Goal: Feedback & Contribution: Contribute content

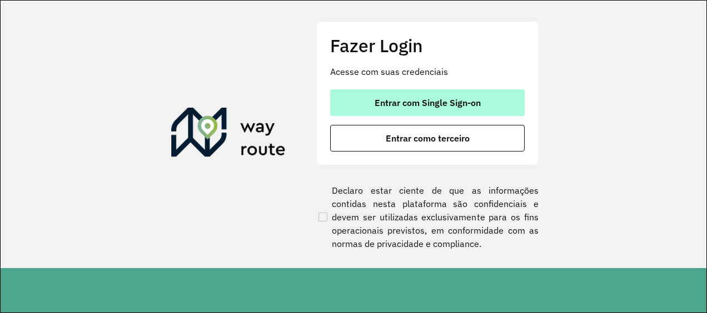
click at [437, 111] on button "Entrar com Single Sign-on" at bounding box center [427, 102] width 194 height 27
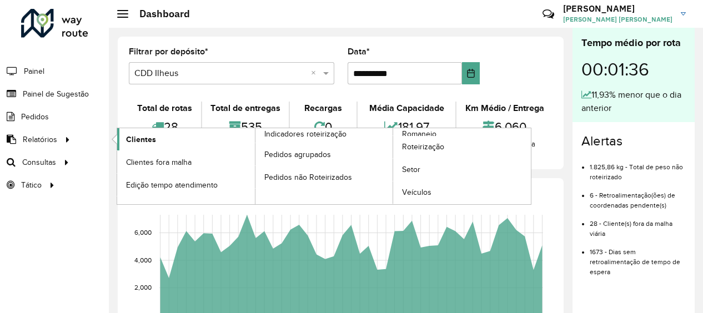
click at [128, 140] on span "Clientes" at bounding box center [141, 140] width 30 height 12
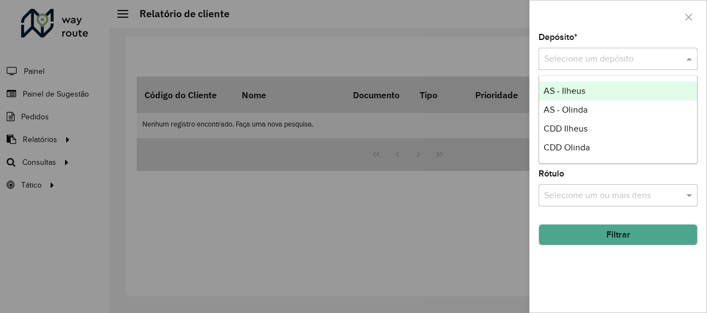
click at [613, 66] on div "Selecione um depósito" at bounding box center [617, 59] width 159 height 22
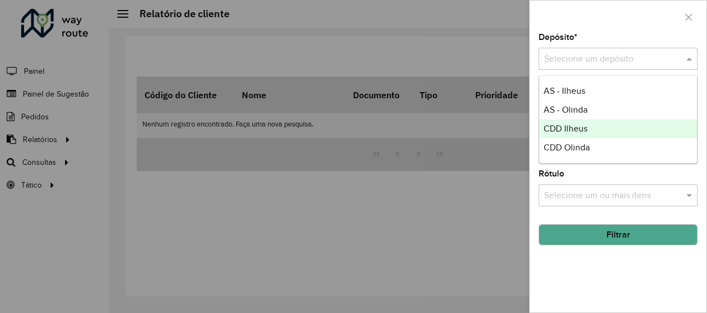
click at [610, 133] on div "CDD Ilheus" at bounding box center [618, 128] width 158 height 19
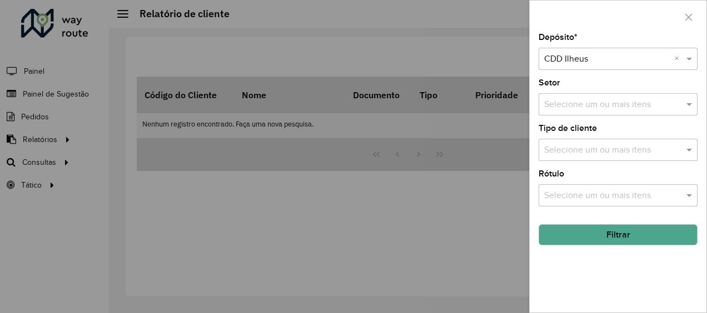
click at [595, 237] on button "Filtrar" at bounding box center [617, 234] width 159 height 21
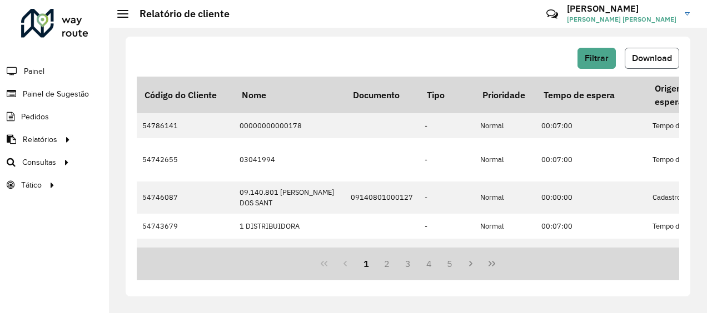
click at [638, 63] on button "Download" at bounding box center [651, 58] width 54 height 21
click at [54, 91] on span "Painel de Sugestão" at bounding box center [57, 94] width 69 height 12
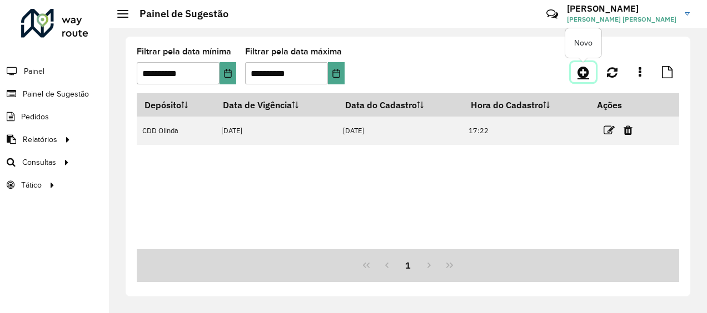
click at [575, 76] on link at bounding box center [582, 72] width 25 height 20
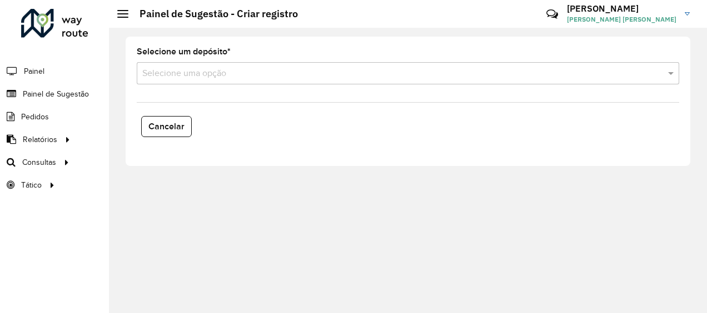
click at [213, 75] on input "text" at bounding box center [396, 73] width 509 height 13
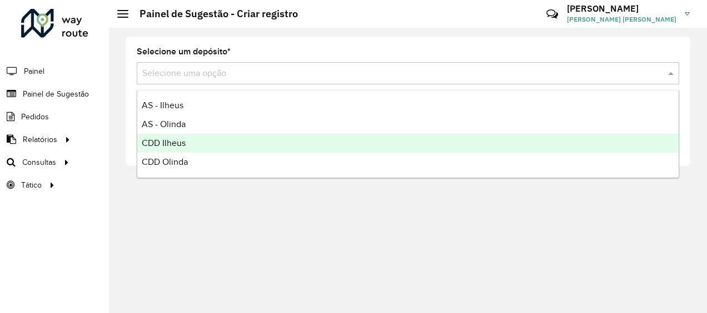
click at [194, 142] on div "CDD Ilheus" at bounding box center [407, 143] width 541 height 19
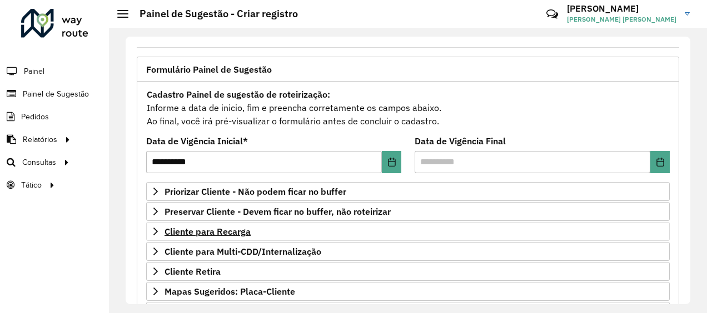
scroll to position [56, 0]
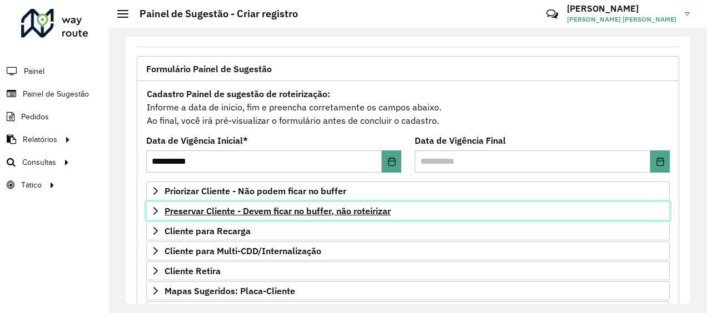
click at [313, 217] on link "Preservar Cliente - Devem ficar no buffer, não roteirizar" at bounding box center [407, 211] width 523 height 19
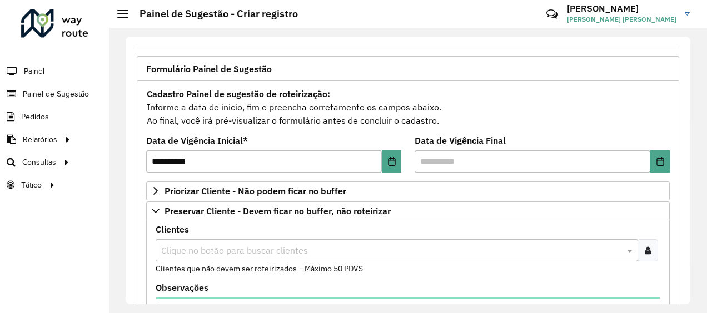
click at [271, 249] on input "text" at bounding box center [390, 250] width 465 height 13
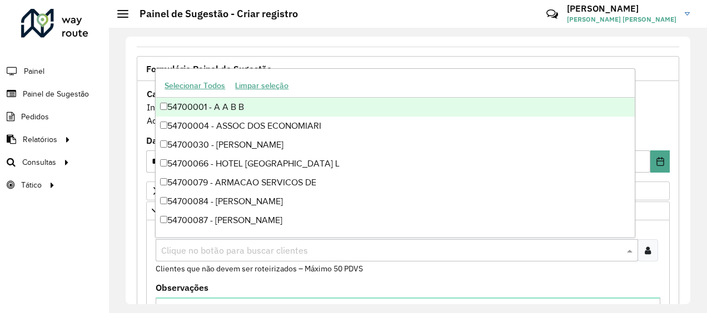
paste input "*****"
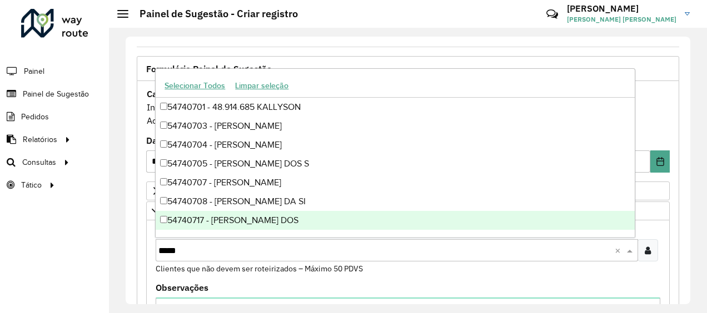
click at [160, 249] on input "*****" at bounding box center [386, 250] width 456 height 13
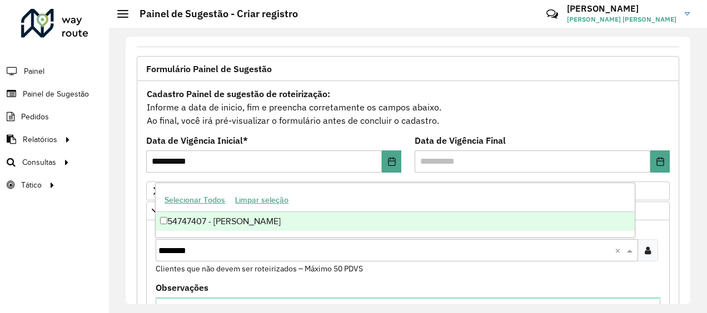
type input "********"
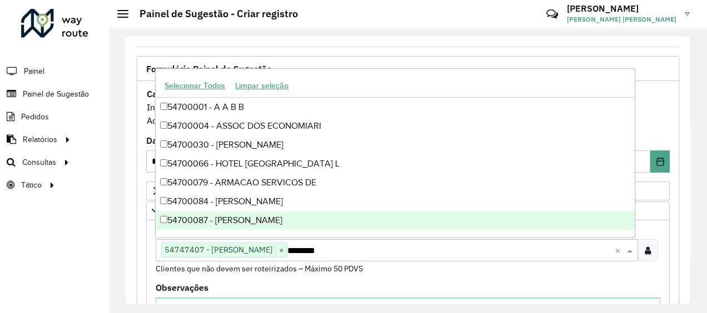
click at [410, 244] on input "********" at bounding box center [450, 250] width 327 height 13
click at [428, 246] on input "text" at bounding box center [450, 250] width 327 height 13
paste input "*****"
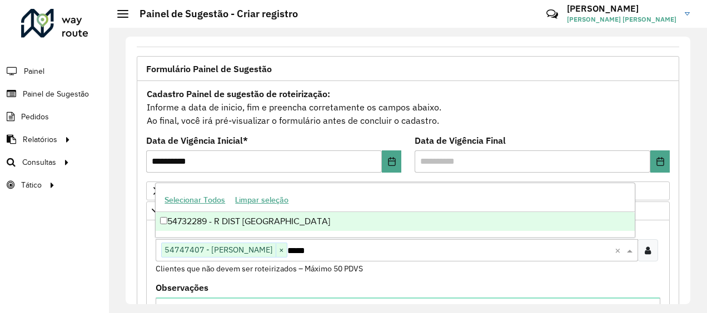
type input "*****"
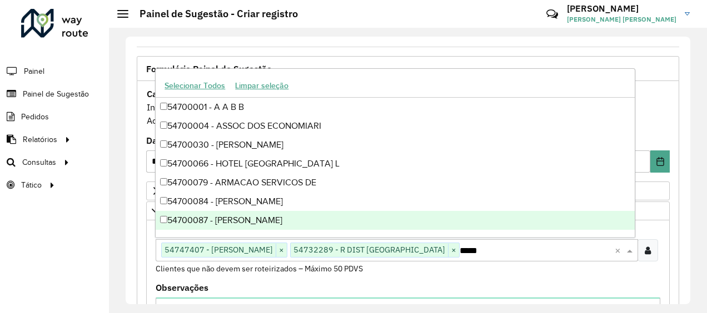
click at [123, 229] on div "**********" at bounding box center [408, 171] width 598 height 286
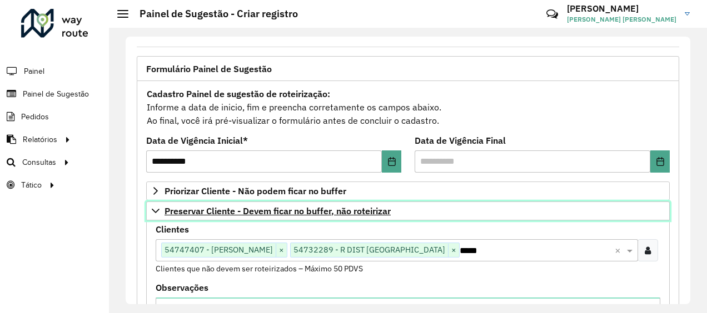
click at [149, 210] on link "Preservar Cliente - Devem ficar no buffer, não roteirizar" at bounding box center [407, 211] width 523 height 19
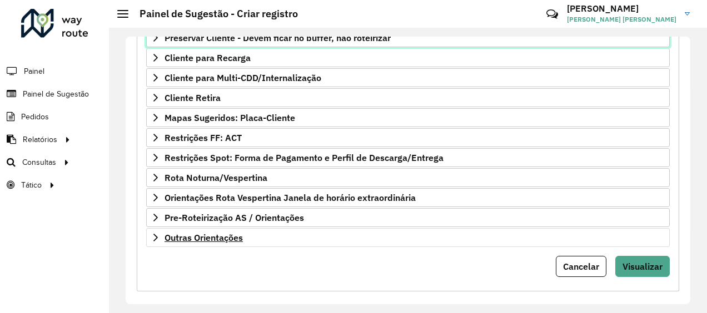
scroll to position [234, 0]
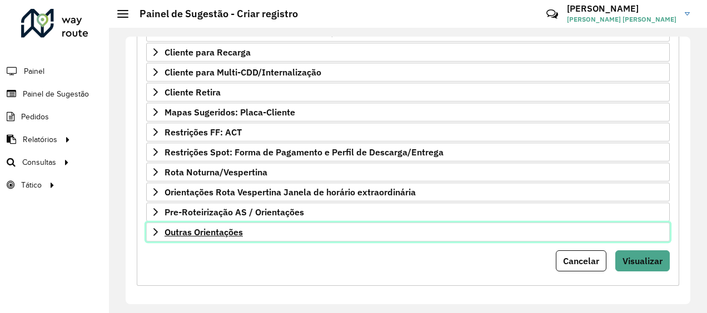
click at [166, 228] on span "Outras Orientações" at bounding box center [203, 232] width 78 height 9
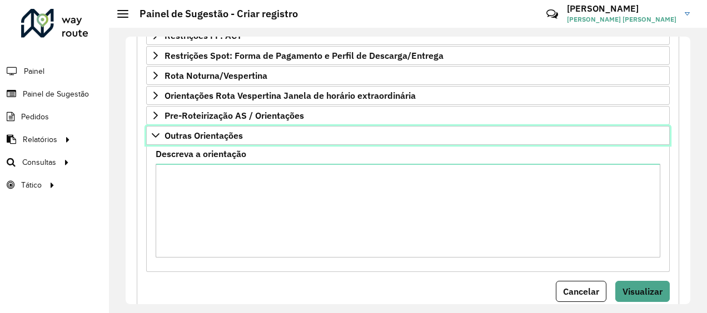
scroll to position [346, 0]
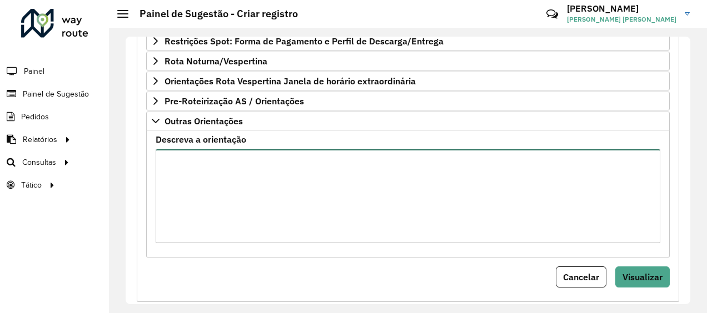
click at [176, 187] on textarea "Descreva a orientação" at bounding box center [408, 196] width 504 height 94
type textarea "****** ********* *****"
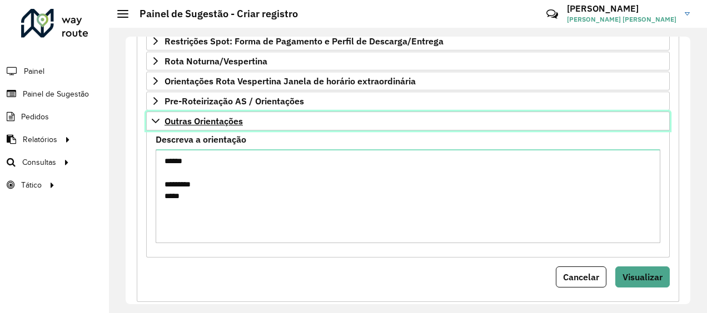
click at [152, 119] on icon at bounding box center [155, 121] width 9 height 9
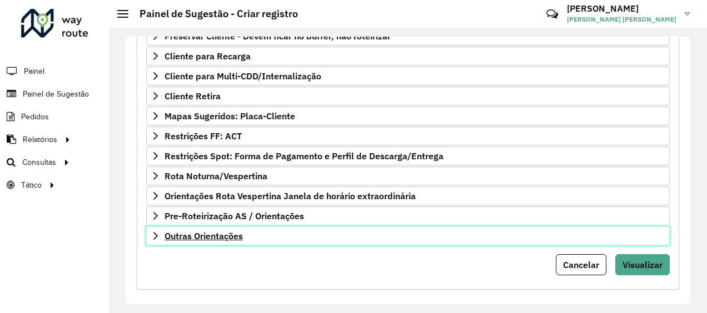
scroll to position [234, 0]
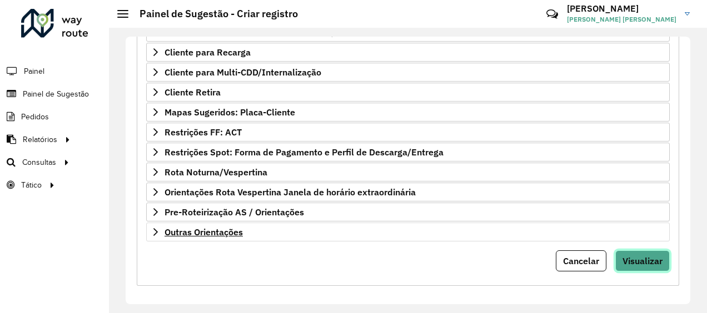
click at [648, 256] on span "Visualizar" at bounding box center [642, 261] width 40 height 11
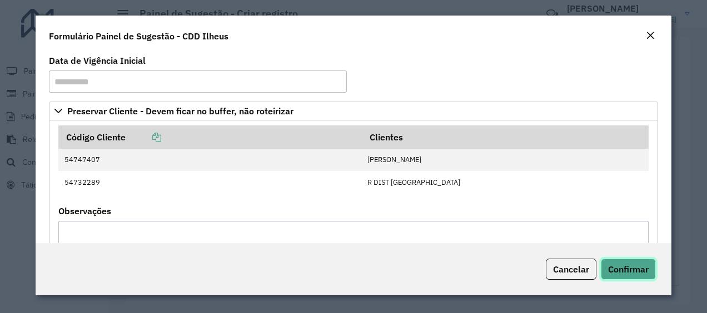
click at [612, 267] on span "Confirmar" at bounding box center [628, 269] width 41 height 11
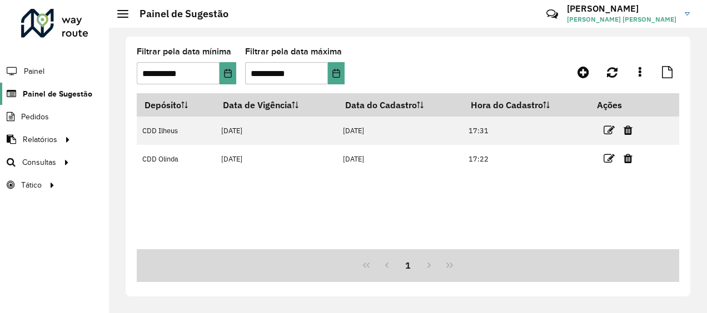
click at [84, 99] on link "Painel de Sugestão" at bounding box center [46, 94] width 92 height 22
click at [63, 94] on span "Painel de Sugestão" at bounding box center [57, 94] width 69 height 12
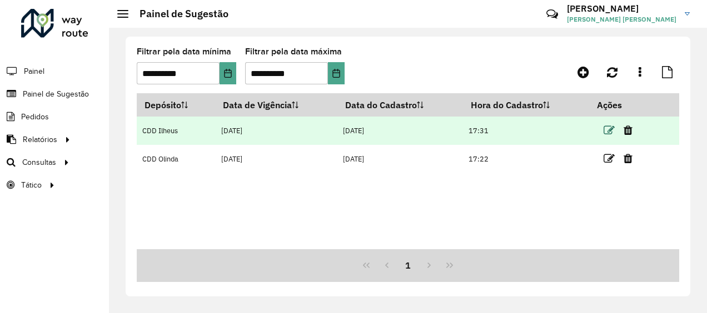
click at [604, 130] on icon at bounding box center [608, 130] width 11 height 11
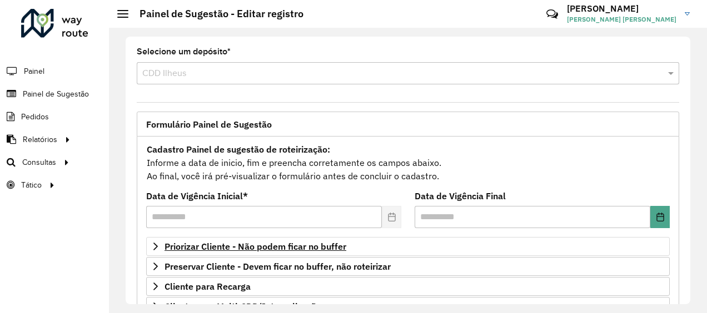
scroll to position [111, 0]
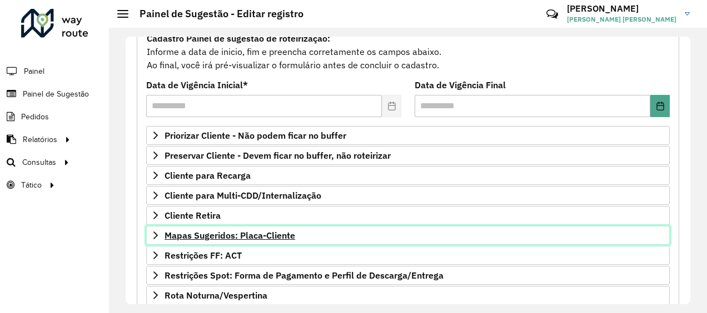
click at [211, 236] on span "Mapas Sugeridos: Placa-Cliente" at bounding box center [229, 235] width 131 height 9
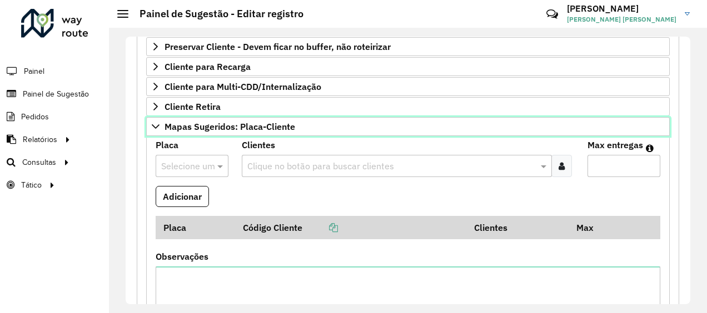
scroll to position [222, 0]
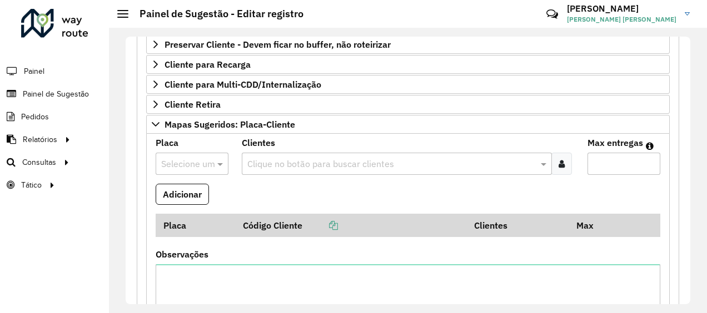
click at [180, 161] on input "text" at bounding box center [180, 164] width 39 height 13
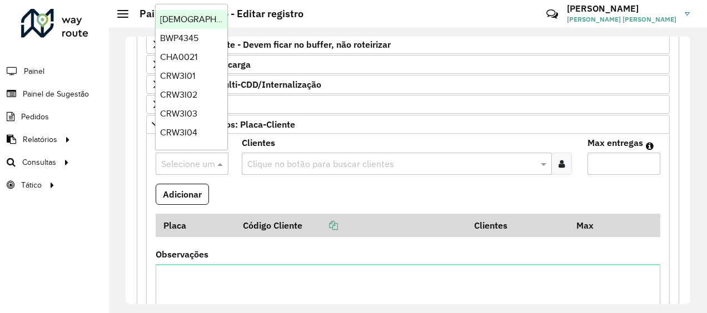
paste input "*******"
type input "*******"
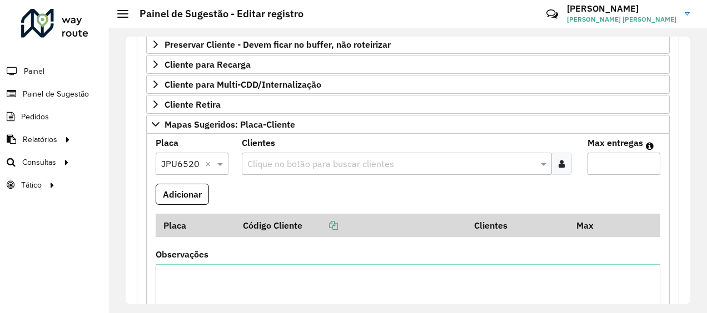
paste input "*****"
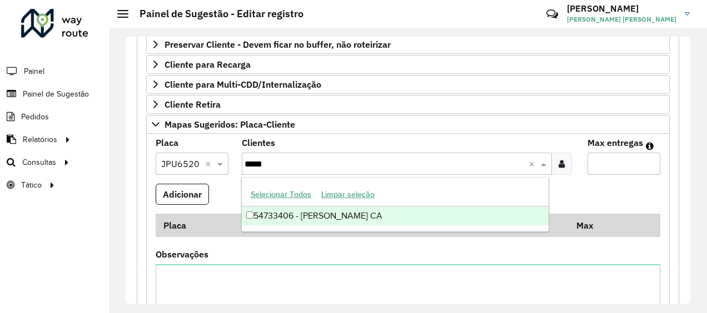
type input "*****"
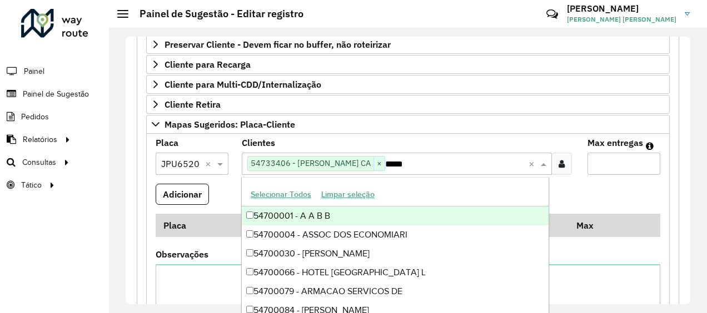
click at [418, 158] on input "*****" at bounding box center [456, 164] width 143 height 13
paste input "***"
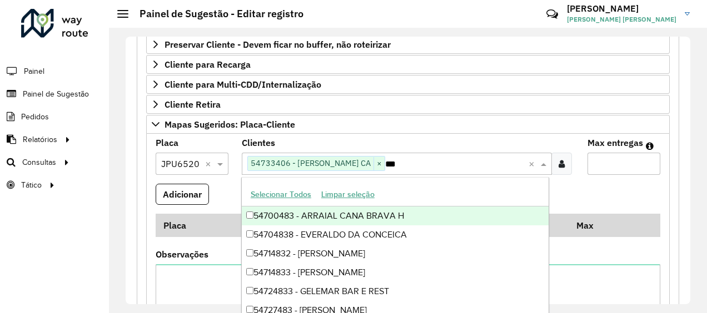
type input "***"
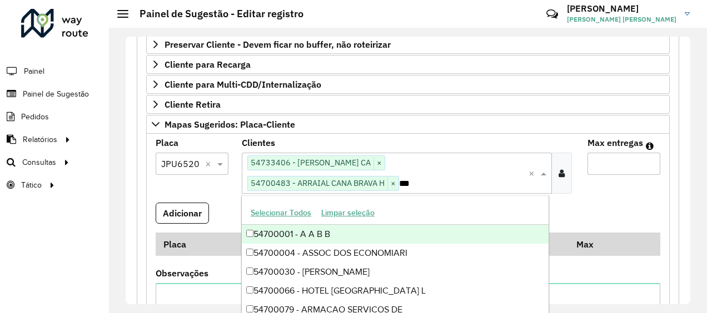
click at [647, 154] on input "Max entregas" at bounding box center [623, 164] width 73 height 22
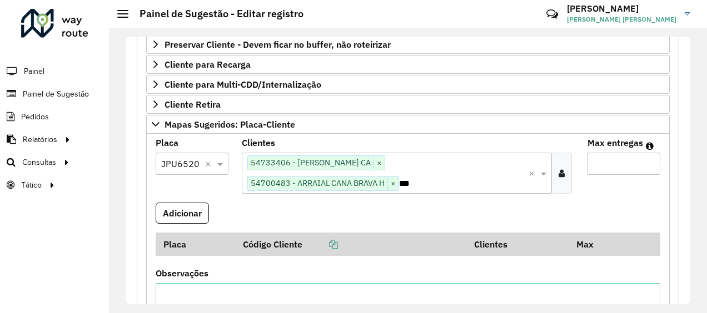
click at [648, 158] on input "*" at bounding box center [623, 164] width 73 height 22
type input "*"
click at [648, 158] on input "*" at bounding box center [623, 164] width 73 height 22
click at [180, 213] on button "Adicionar" at bounding box center [182, 213] width 53 height 21
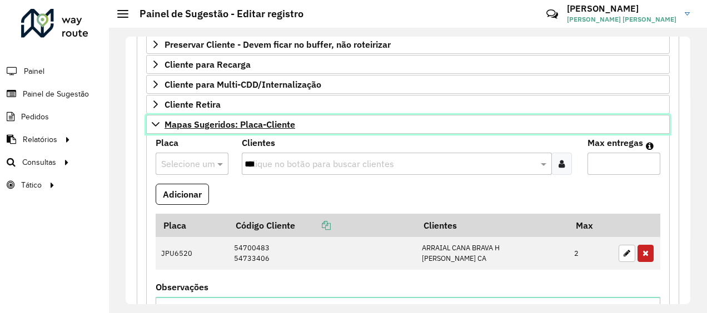
click at [157, 120] on icon at bounding box center [155, 124] width 9 height 9
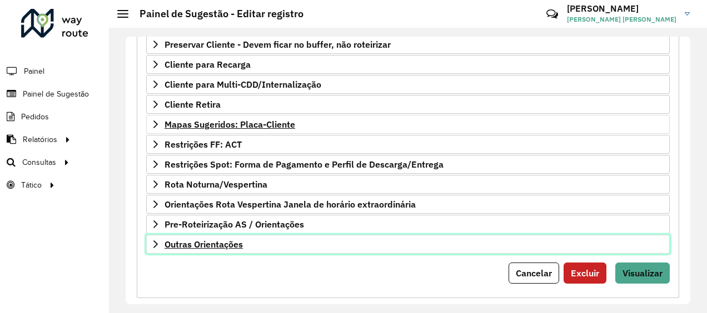
click at [198, 240] on span "Outras Orientações" at bounding box center [203, 244] width 78 height 9
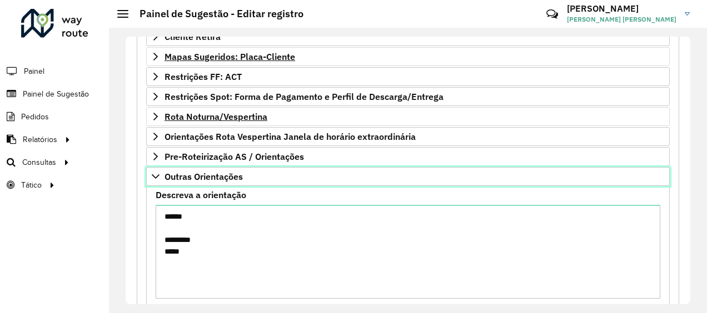
scroll to position [194, 0]
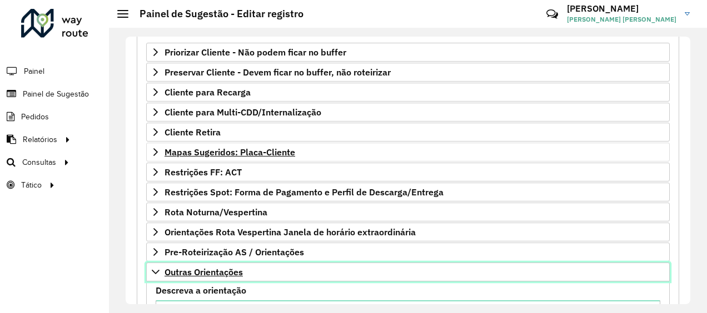
click at [146, 268] on link "Outras Orientações" at bounding box center [407, 272] width 523 height 19
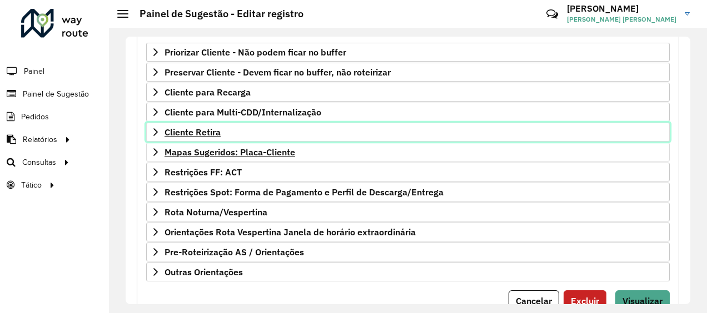
click at [193, 128] on span "Cliente Retira" at bounding box center [192, 132] width 56 height 9
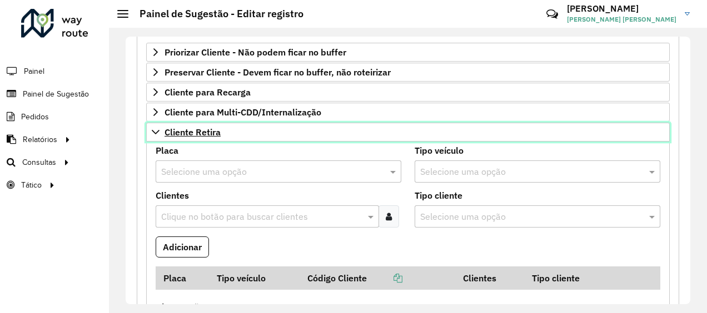
click at [193, 128] on span "Cliente Retira" at bounding box center [192, 132] width 56 height 9
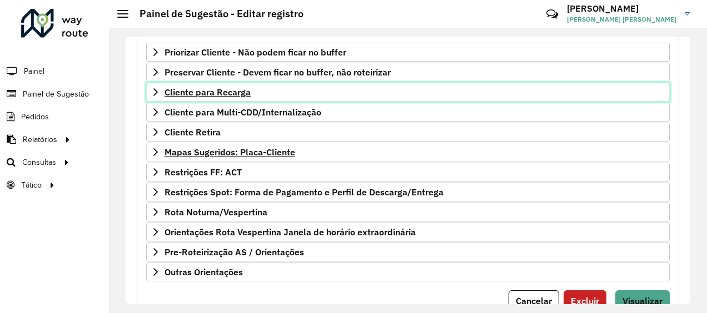
click at [227, 89] on span "Cliente para Recarga" at bounding box center [207, 92] width 86 height 9
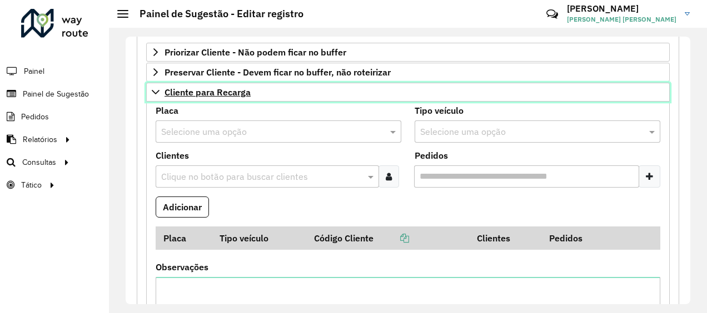
click at [227, 89] on span "Cliente para Recarga" at bounding box center [207, 92] width 86 height 9
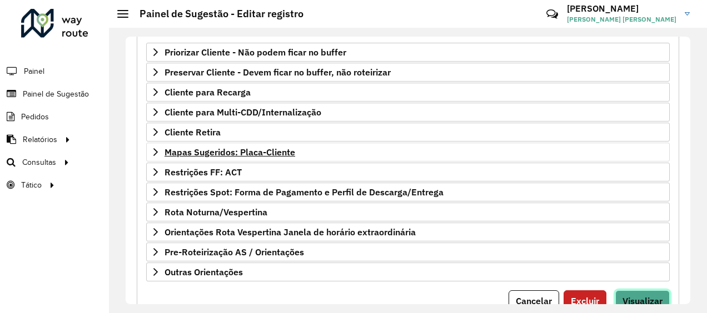
click at [649, 297] on span "Visualizar" at bounding box center [642, 301] width 40 height 11
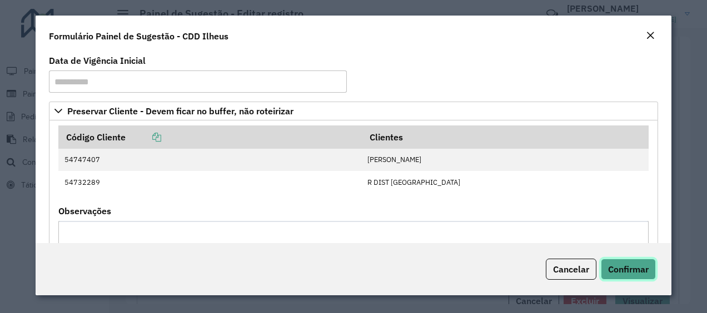
click at [630, 274] on span "Confirmar" at bounding box center [628, 269] width 41 height 11
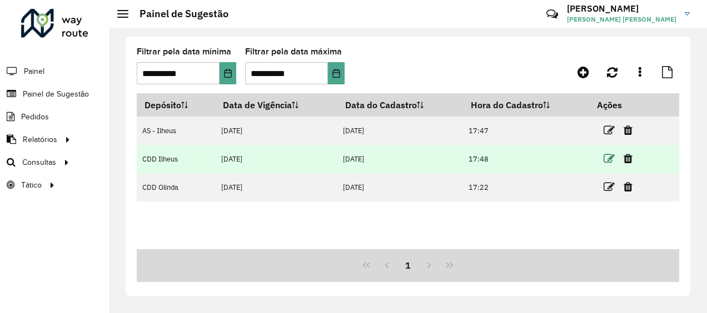
click at [612, 157] on icon at bounding box center [608, 158] width 11 height 11
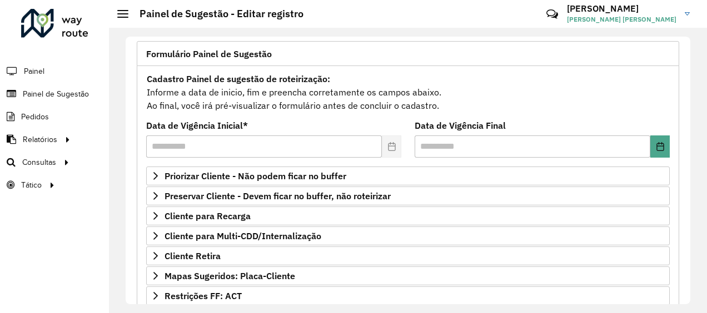
scroll to position [111, 0]
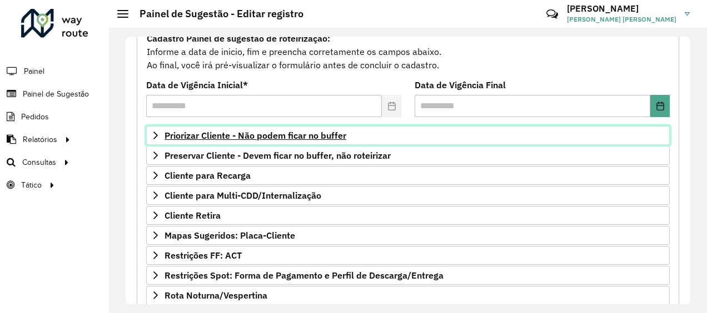
click at [254, 131] on span "Priorizar Cliente - Não podem ficar no buffer" at bounding box center [255, 135] width 182 height 9
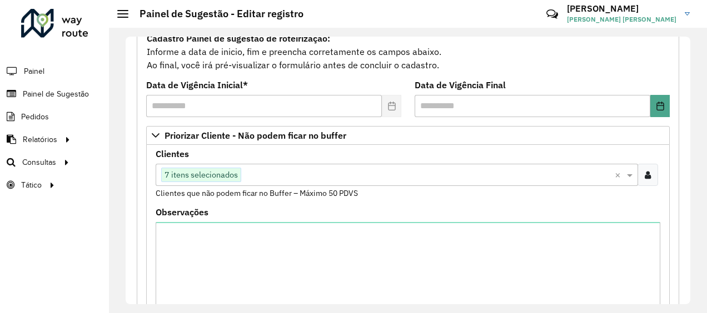
click at [249, 177] on input "text" at bounding box center [427, 175] width 373 height 13
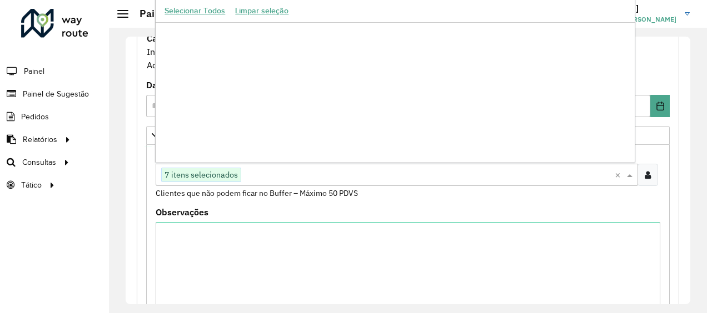
scroll to position [199215, 0]
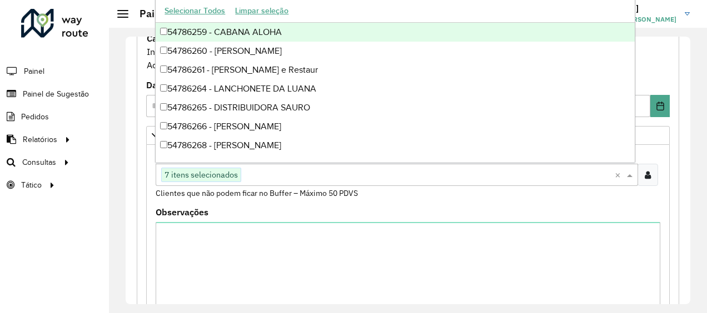
paste input "*****"
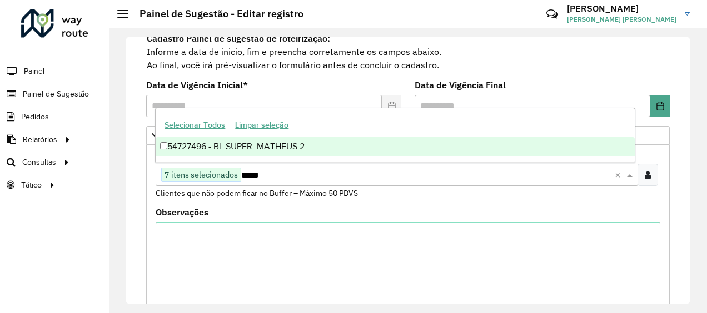
scroll to position [0, 0]
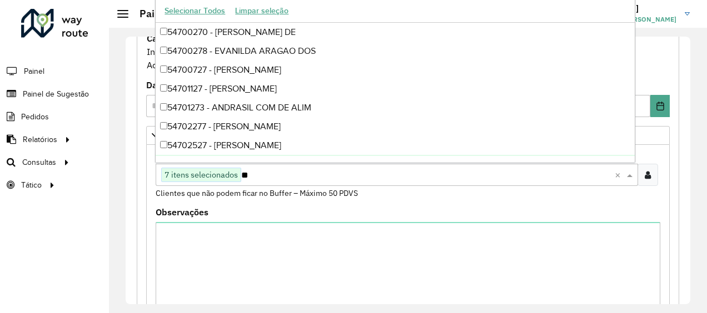
type input "*"
click at [134, 149] on div "**********" at bounding box center [407, 298] width 555 height 594
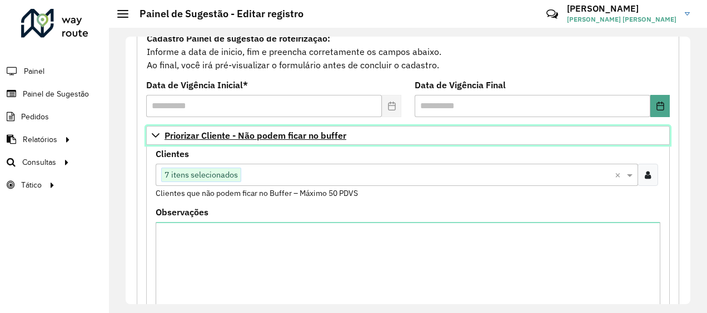
click at [154, 136] on icon at bounding box center [155, 135] width 9 height 9
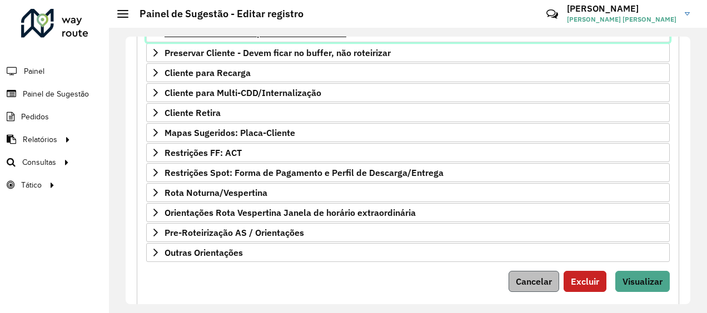
scroll to position [234, 0]
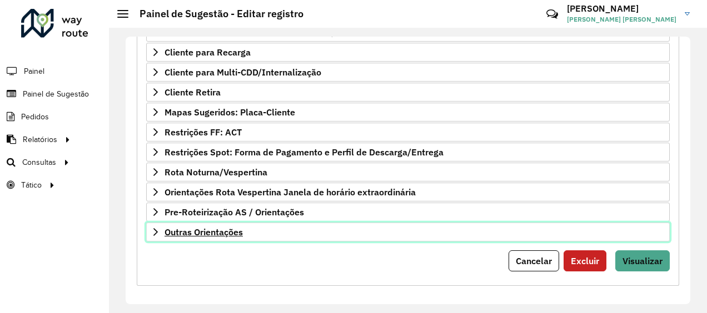
click at [359, 227] on link "Outras Orientações" at bounding box center [407, 232] width 523 height 19
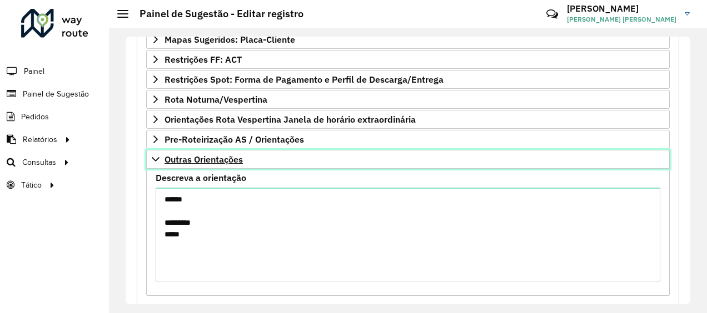
scroll to position [361, 0]
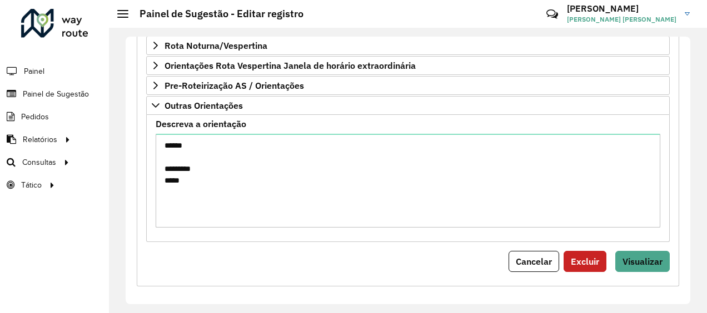
click at [217, 122] on label "Descreva a orientação" at bounding box center [201, 123] width 91 height 13
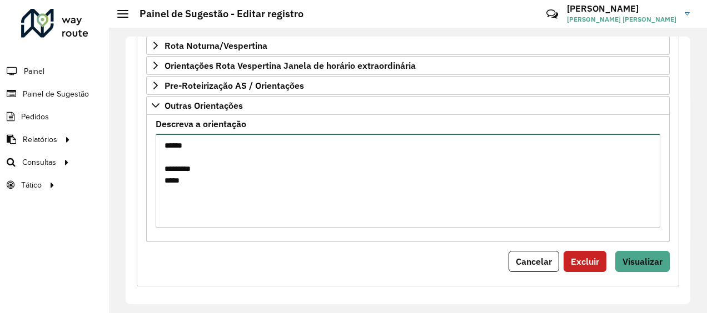
click at [217, 134] on textarea "****** ********* *****" at bounding box center [408, 181] width 504 height 94
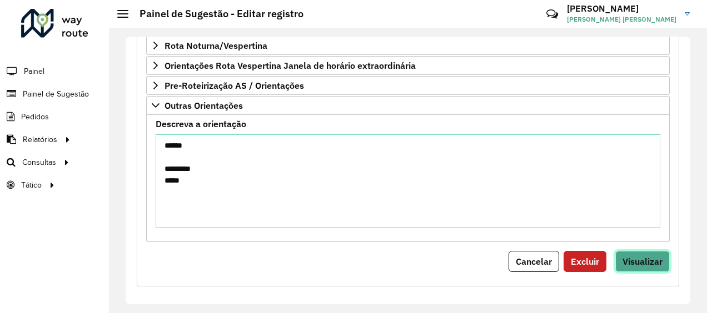
click at [648, 256] on span "Visualizar" at bounding box center [642, 261] width 40 height 11
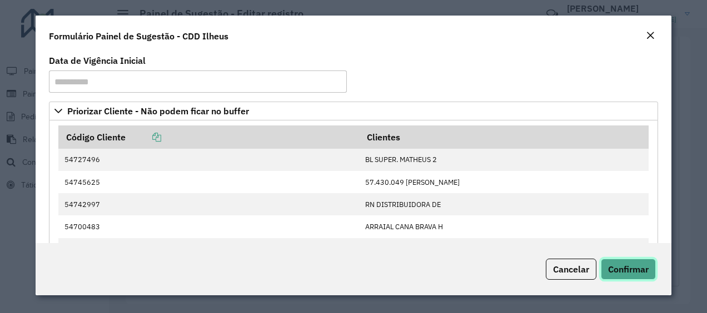
click at [618, 277] on button "Confirmar" at bounding box center [627, 269] width 55 height 21
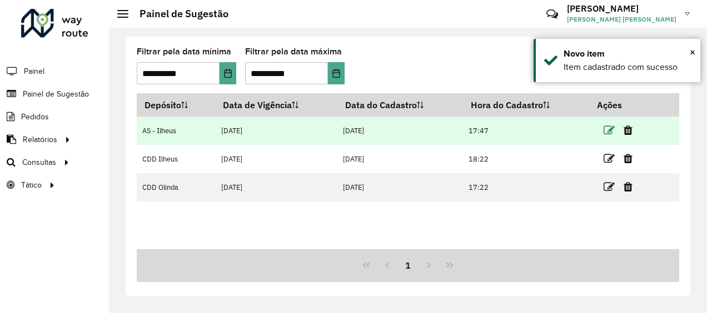
click at [607, 129] on icon at bounding box center [608, 130] width 11 height 11
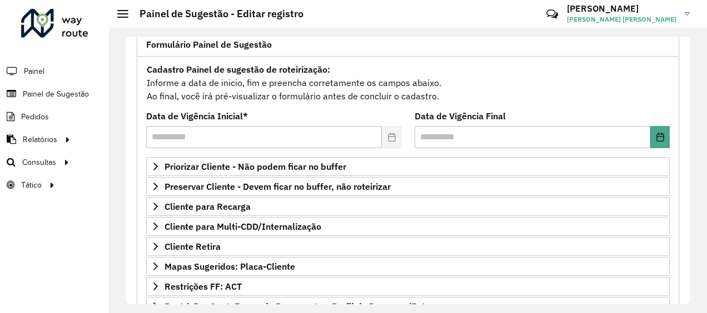
scroll to position [167, 0]
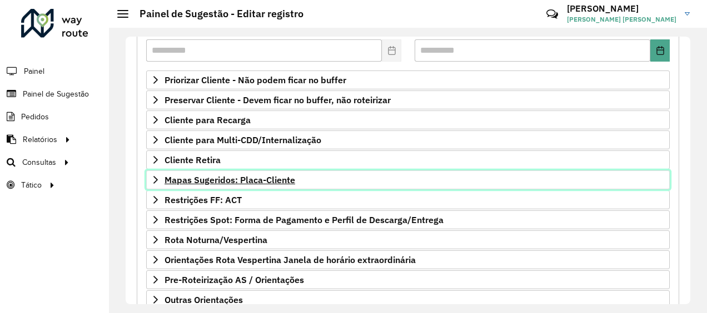
click at [259, 181] on span "Mapas Sugeridos: Placa-Cliente" at bounding box center [229, 180] width 131 height 9
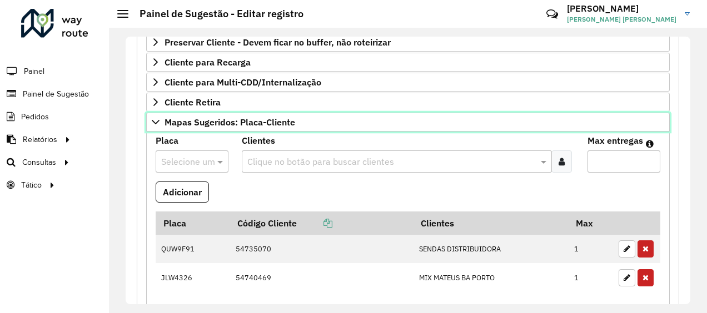
scroll to position [278, 0]
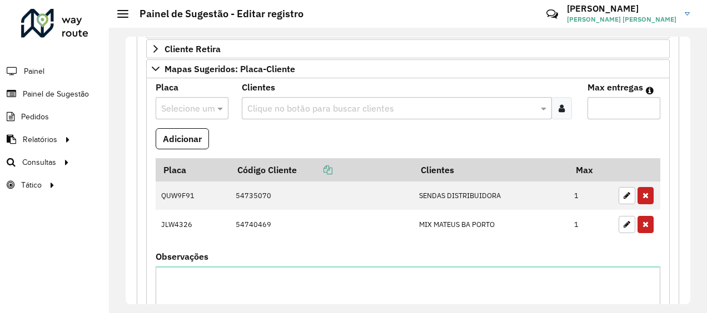
click at [619, 223] on button "button" at bounding box center [626, 224] width 17 height 17
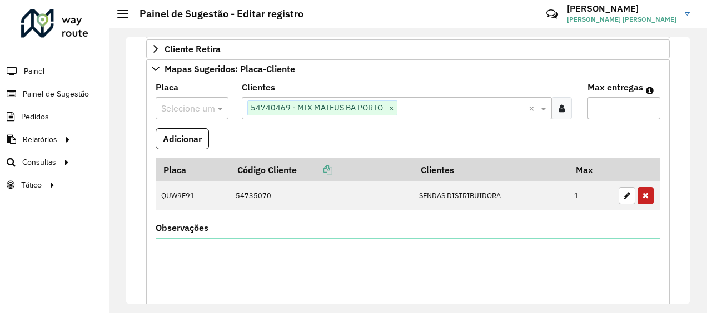
click at [188, 104] on input "text" at bounding box center [180, 108] width 39 height 13
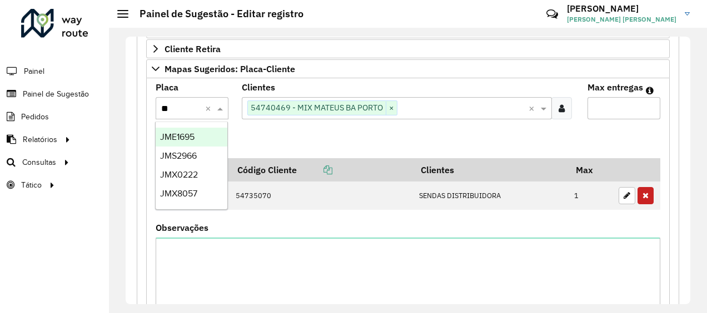
type input "***"
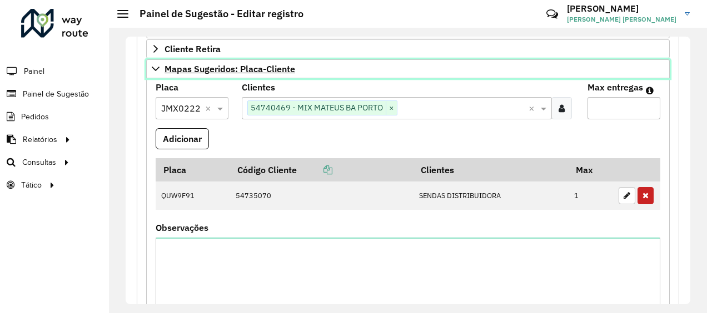
click at [157, 71] on link "Mapas Sugeridos: Placa-Cliente" at bounding box center [407, 68] width 523 height 19
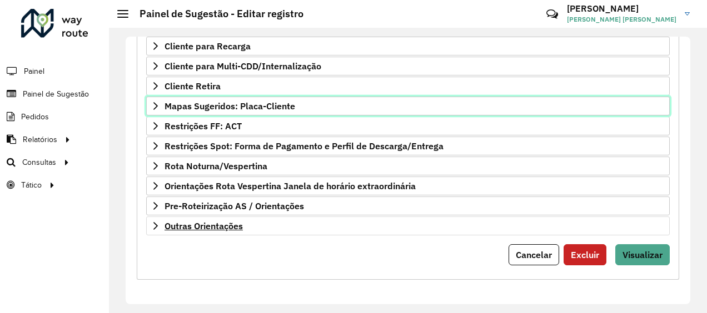
scroll to position [234, 0]
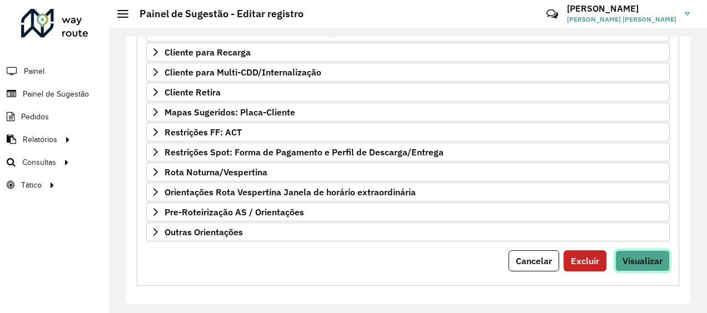
click at [627, 264] on button "Visualizar" at bounding box center [642, 261] width 54 height 21
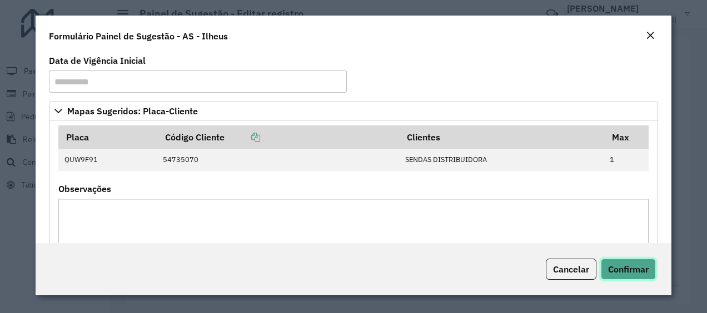
click at [625, 271] on span "Confirmar" at bounding box center [628, 269] width 41 height 11
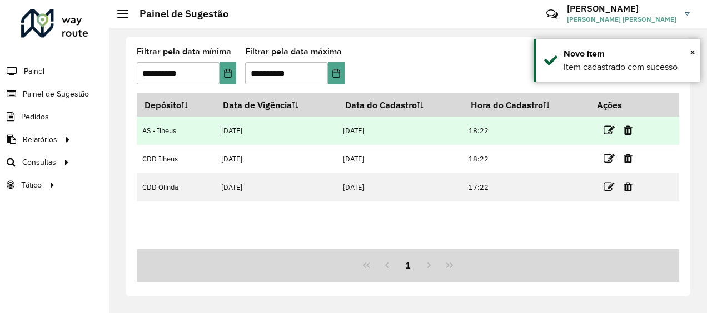
click at [606, 123] on link at bounding box center [608, 130] width 11 height 15
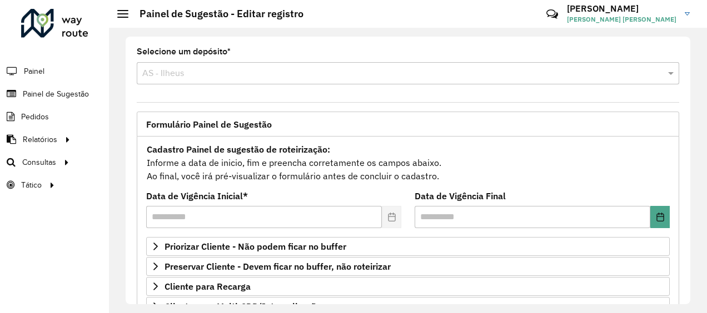
scroll to position [222, 0]
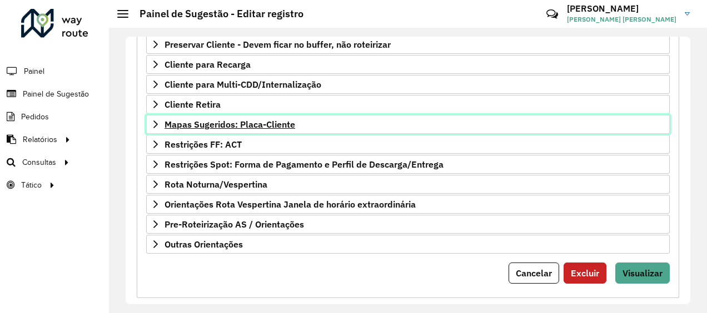
click at [240, 120] on span "Mapas Sugeridos: Placa-Cliente" at bounding box center [229, 124] width 131 height 9
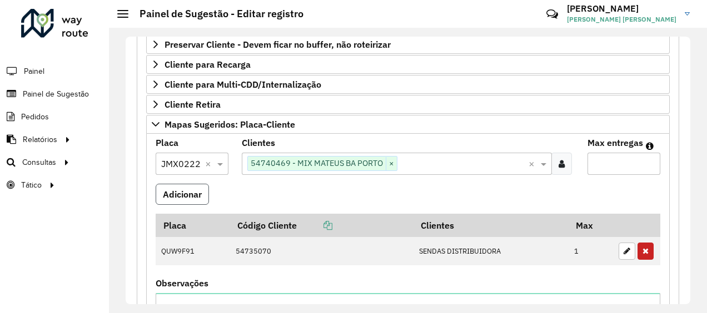
click at [170, 190] on button "Adicionar" at bounding box center [182, 194] width 53 height 21
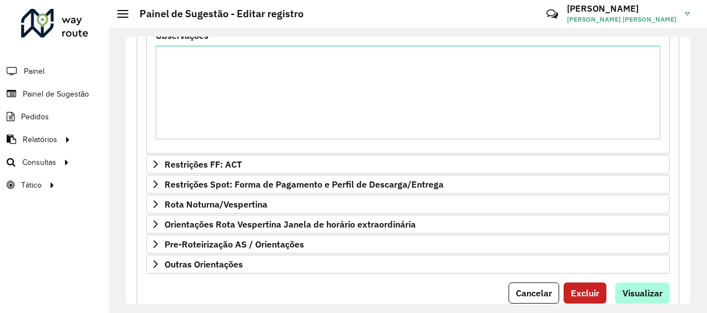
scroll to position [529, 0]
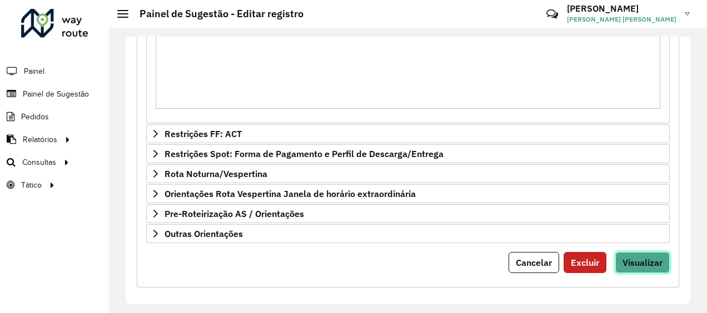
click at [640, 257] on span "Visualizar" at bounding box center [642, 262] width 40 height 11
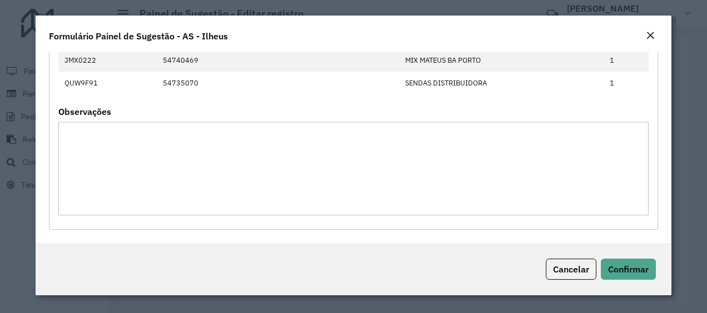
scroll to position [0, 0]
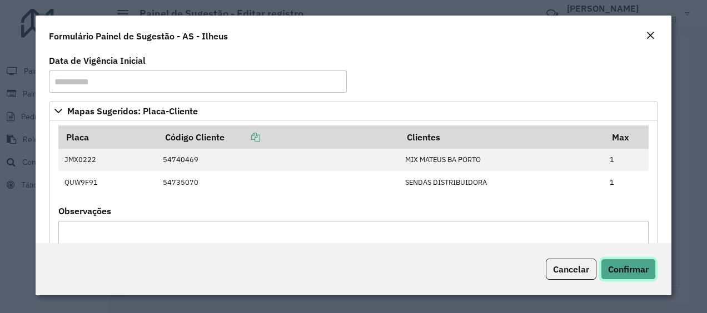
click at [633, 267] on span "Confirmar" at bounding box center [628, 269] width 41 height 11
